Goal: Find specific page/section

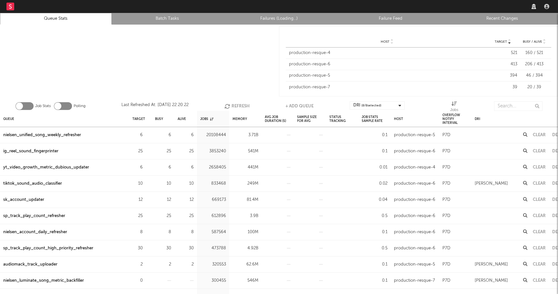
click at [502, 16] on link "Recent Changes" at bounding box center [502, 19] width 105 height 8
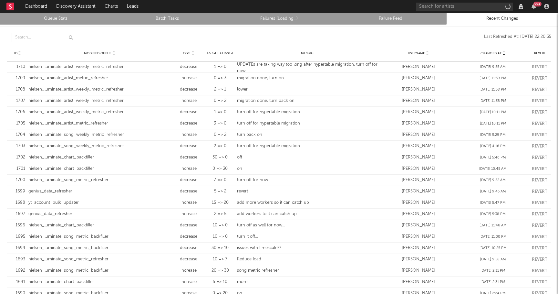
click at [66, 19] on link "Queue Stats" at bounding box center [56, 19] width 105 height 8
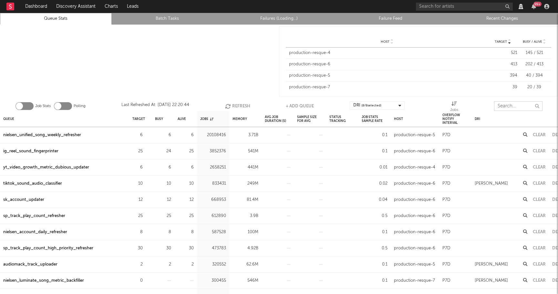
click at [511, 107] on input "text" at bounding box center [518, 106] width 48 height 10
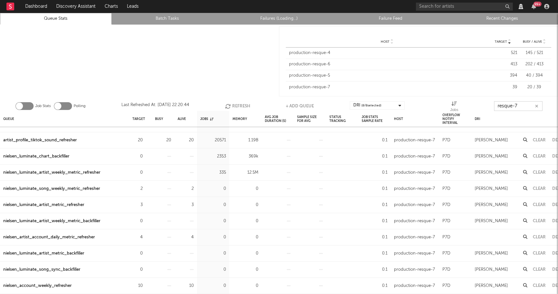
click at [523, 108] on input "resque-7" at bounding box center [518, 106] width 48 height 10
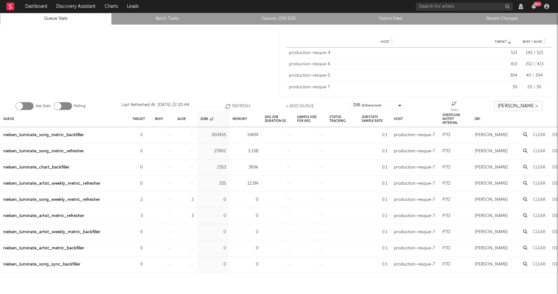
type input "nielsen lum"
